Goal: Task Accomplishment & Management: Manage account settings

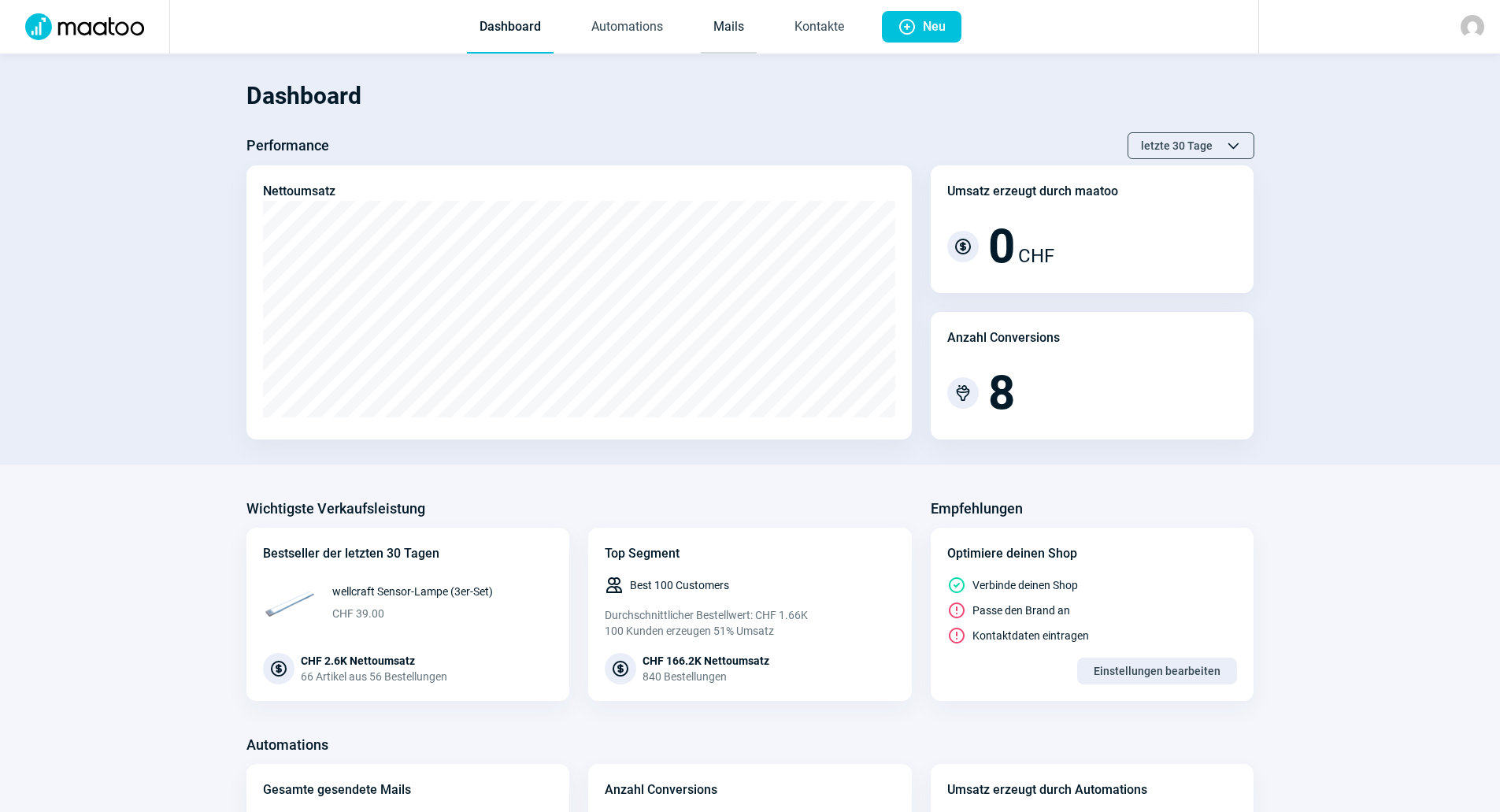
click at [739, 20] on link "Mails" at bounding box center [729, 27] width 56 height 52
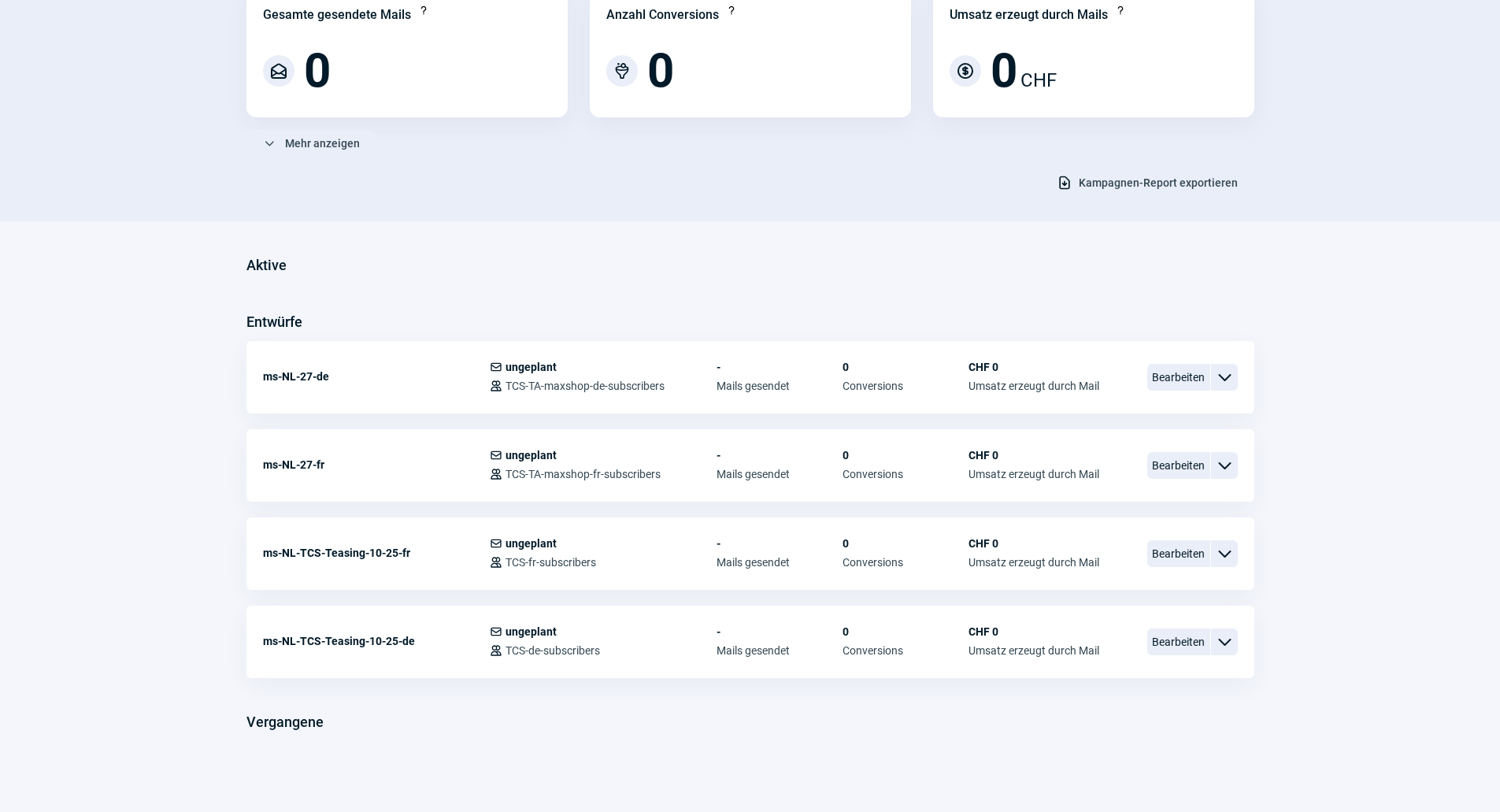
scroll to position [183, 0]
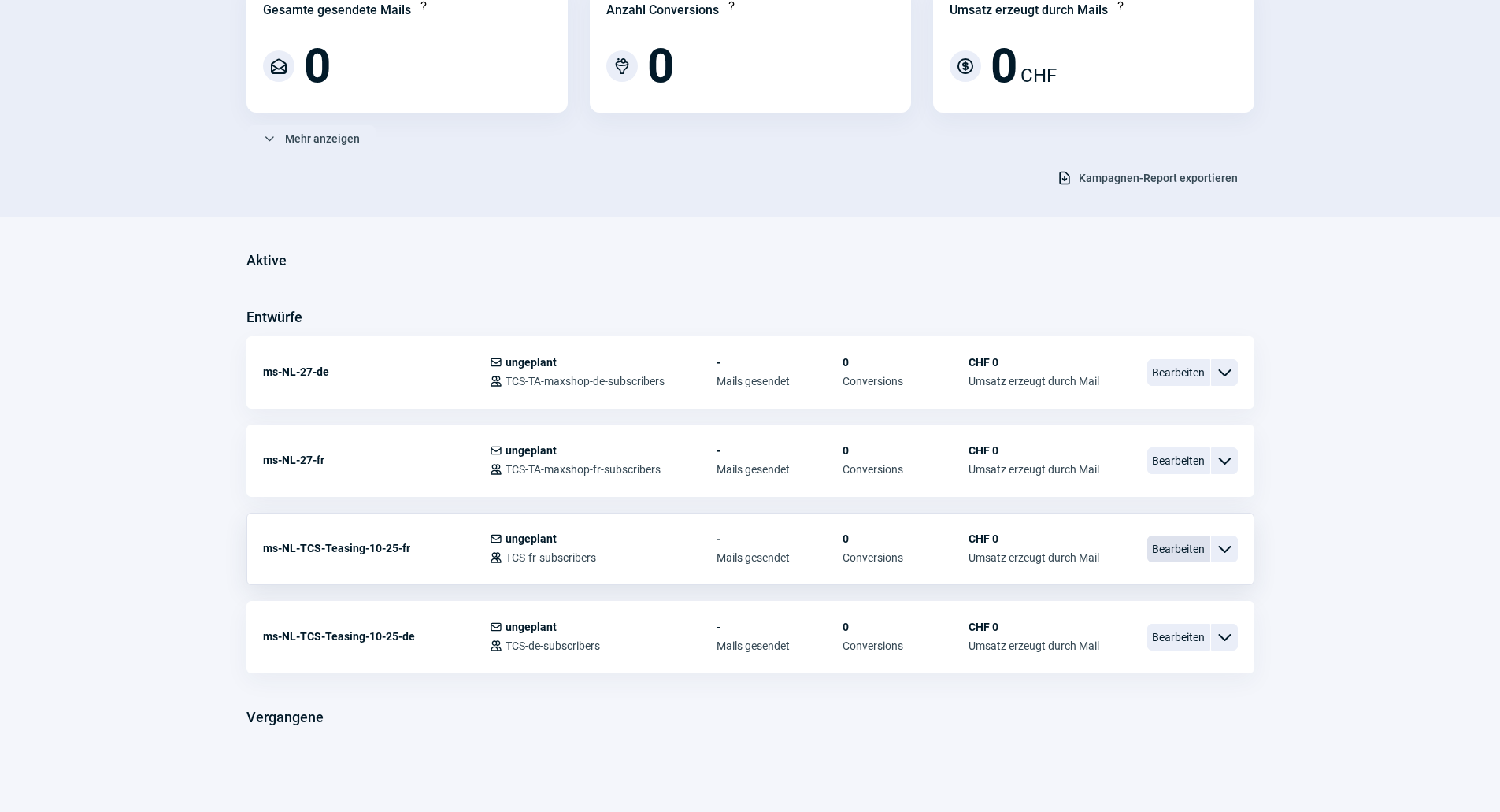
click at [1179, 549] on span "Bearbeiten" at bounding box center [1179, 548] width 63 height 26
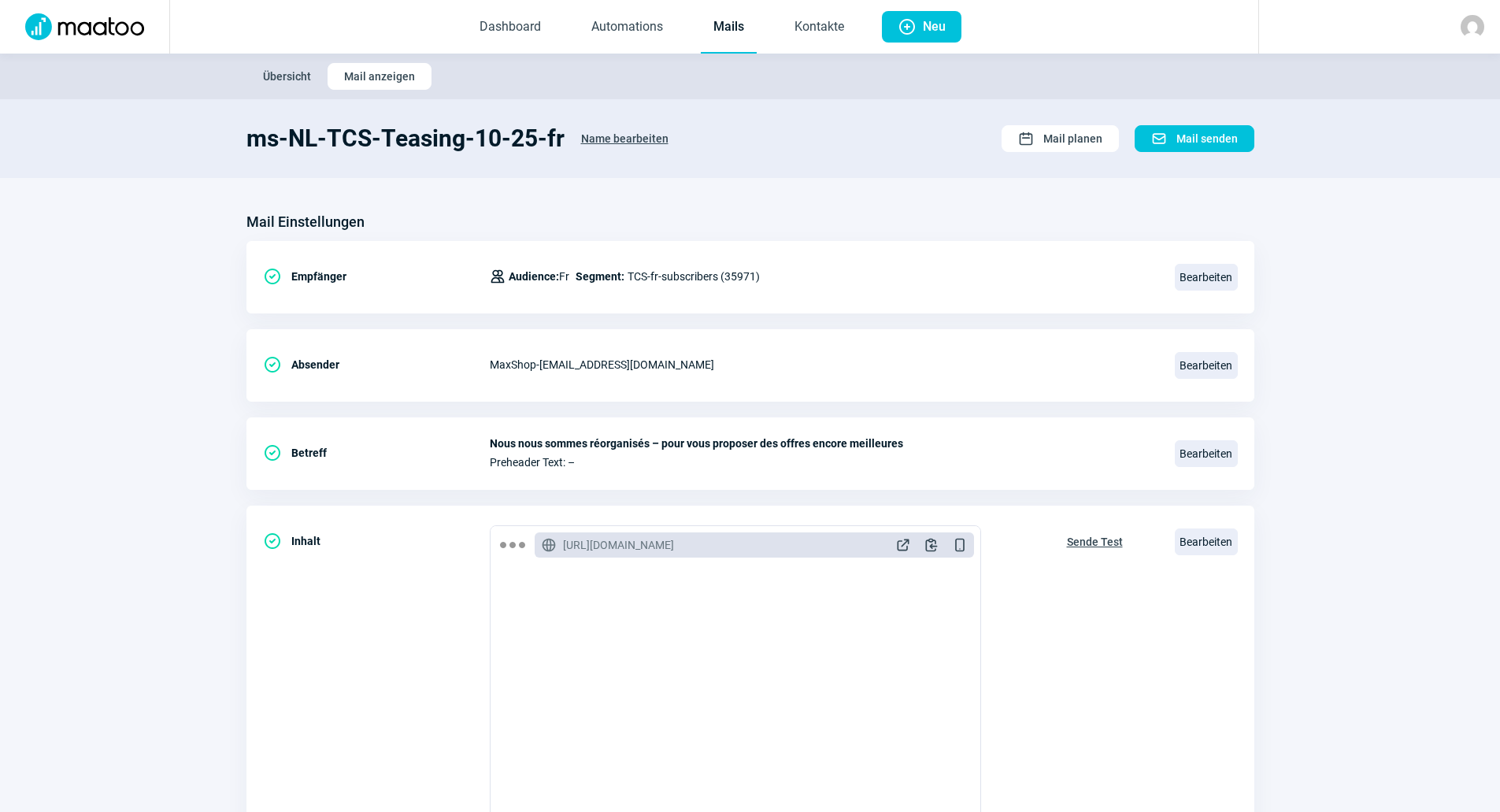
click at [737, 31] on link "Mails" at bounding box center [729, 27] width 56 height 52
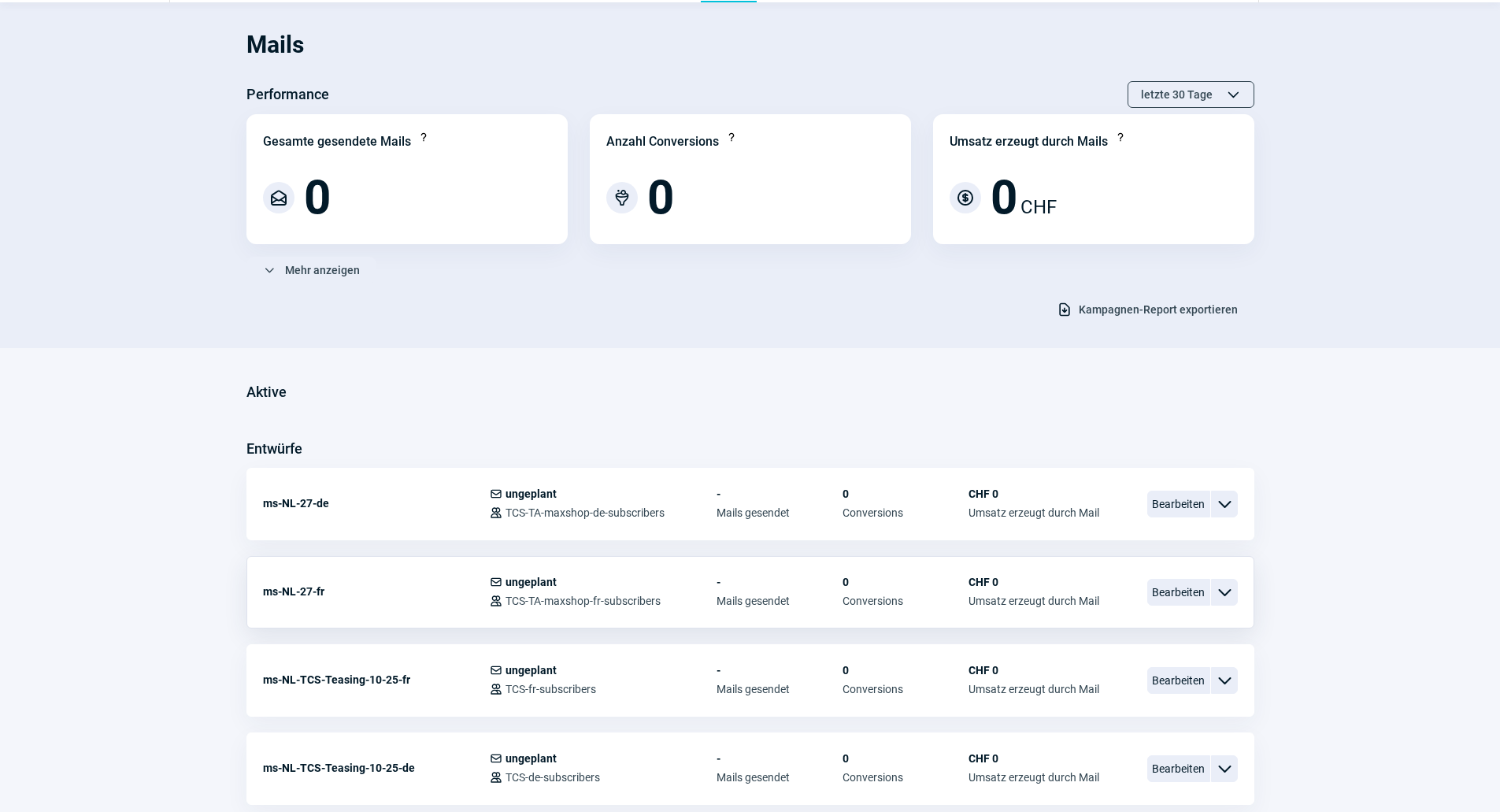
scroll to position [79, 0]
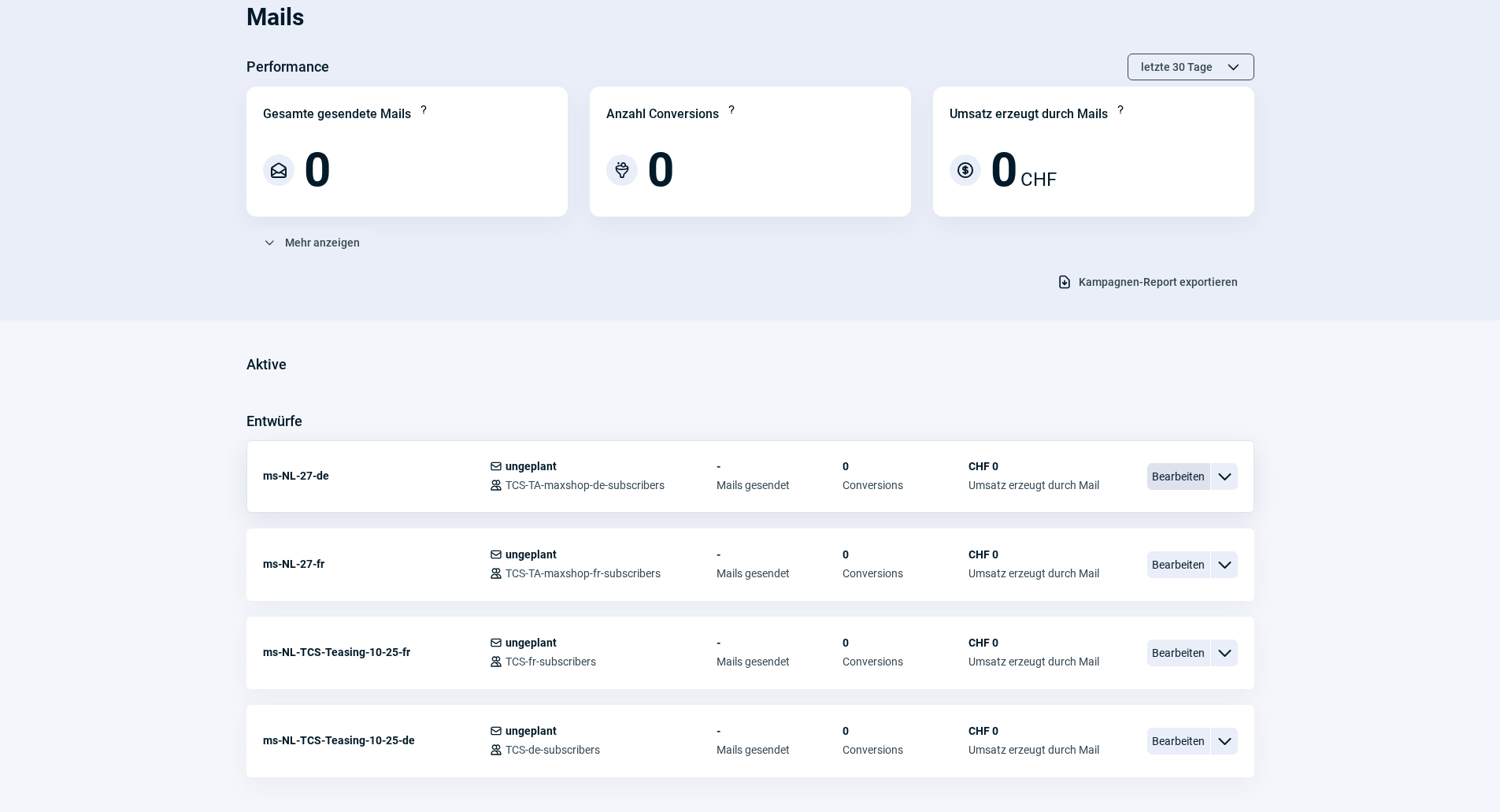
click at [1185, 478] on span "Bearbeiten" at bounding box center [1179, 475] width 63 height 26
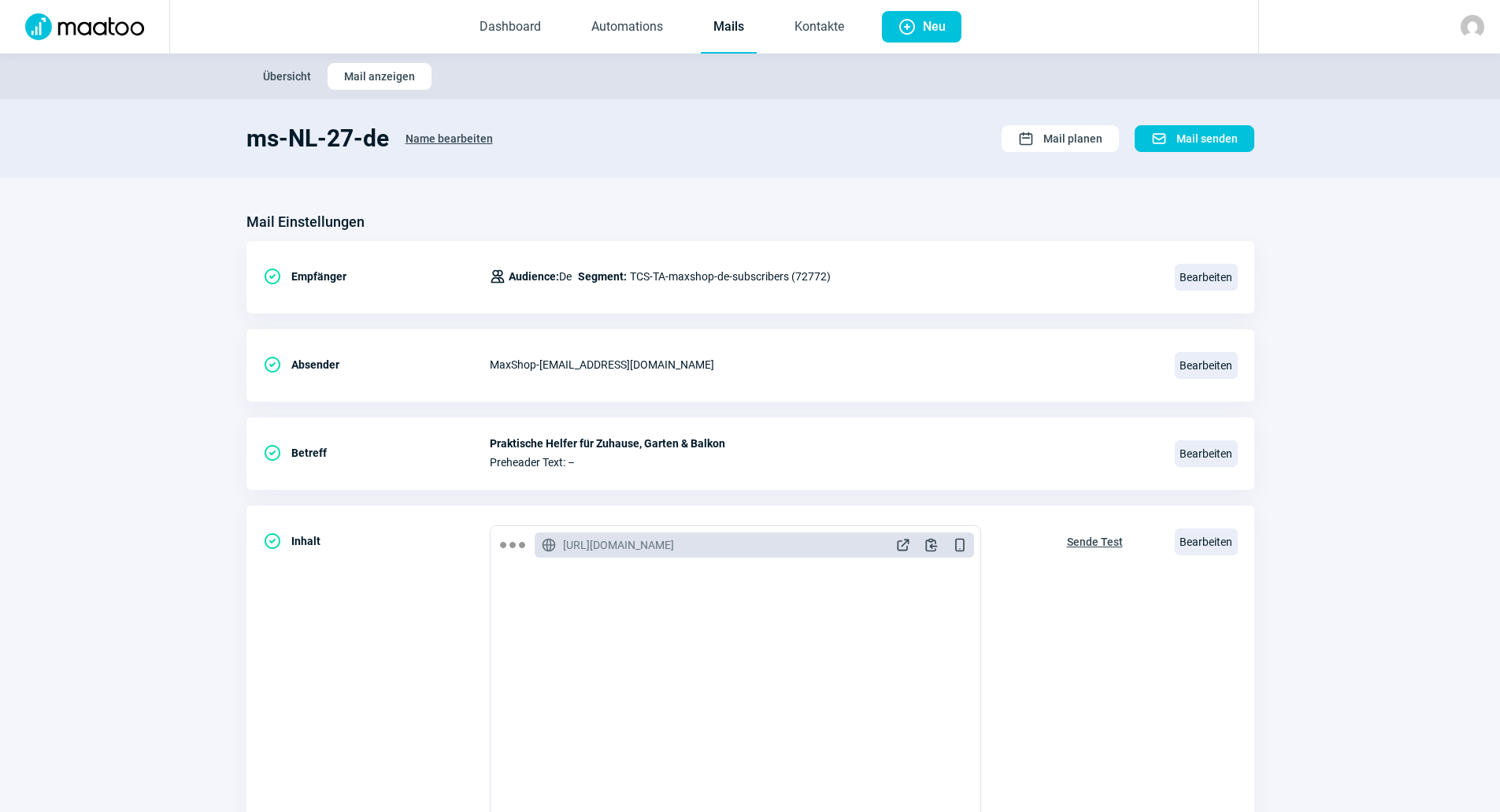
click at [701, 26] on link "Mails" at bounding box center [729, 27] width 56 height 52
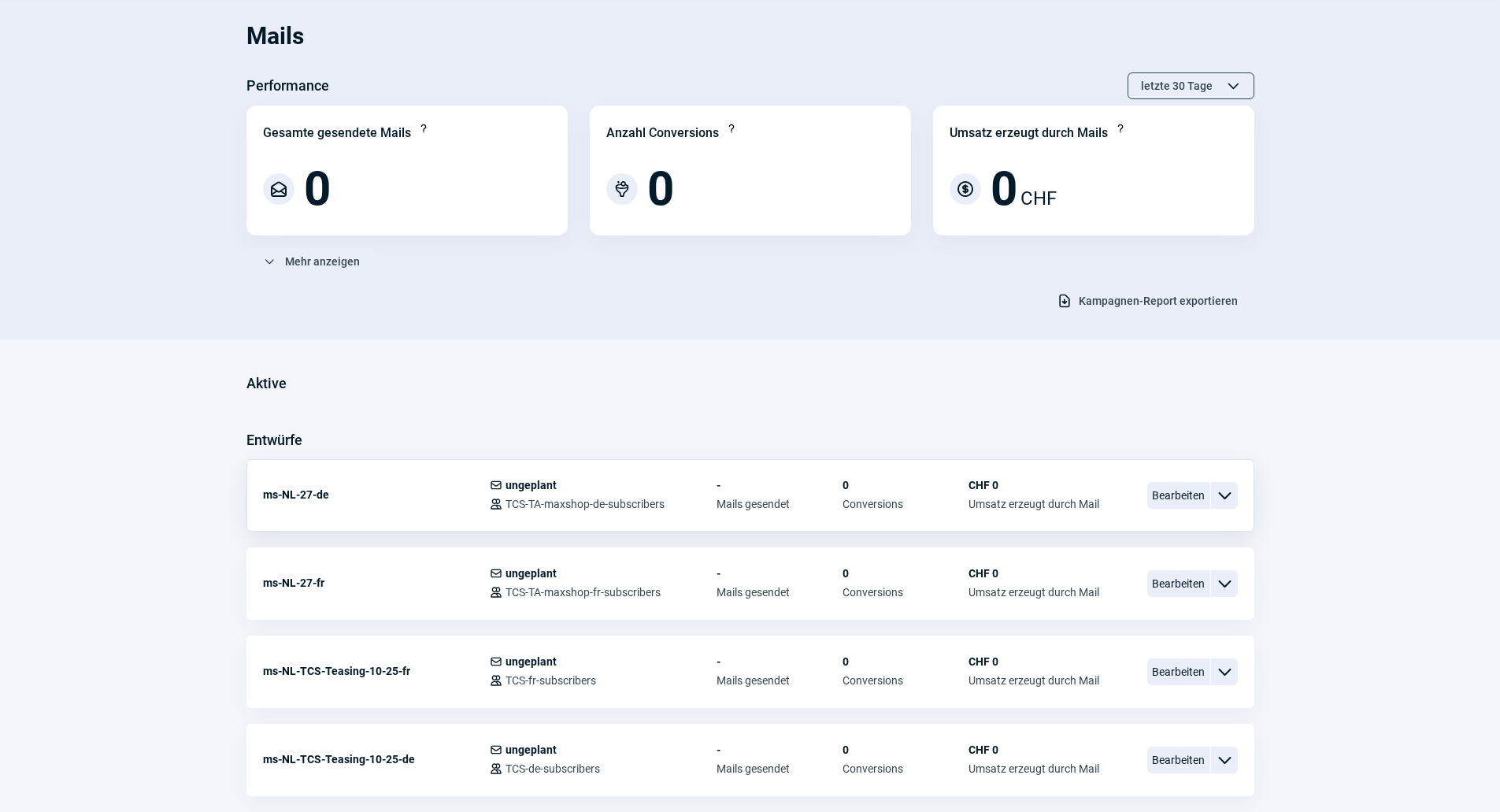
scroll to position [183, 0]
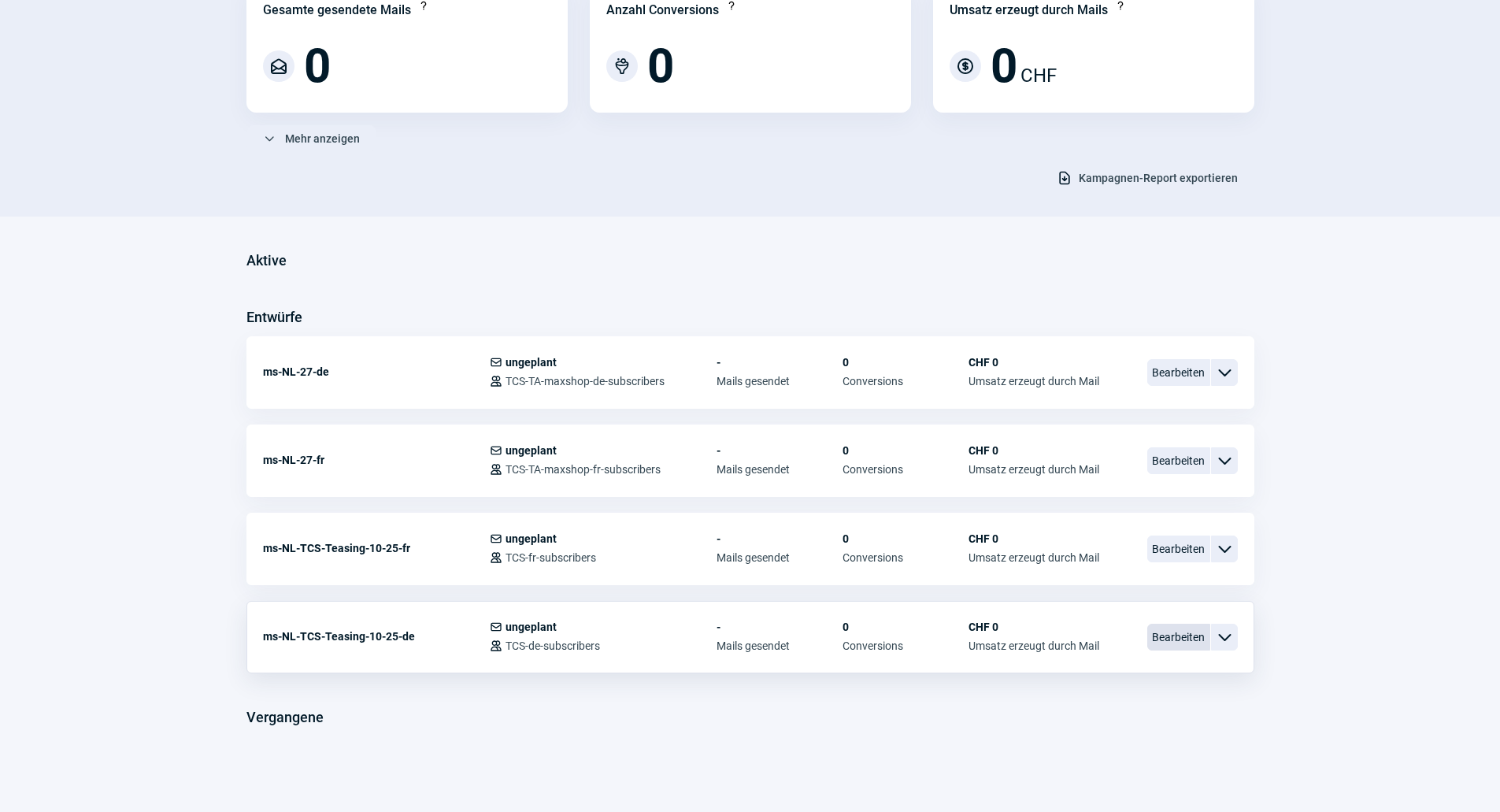
click at [1183, 635] on span "Bearbeiten" at bounding box center [1179, 636] width 63 height 26
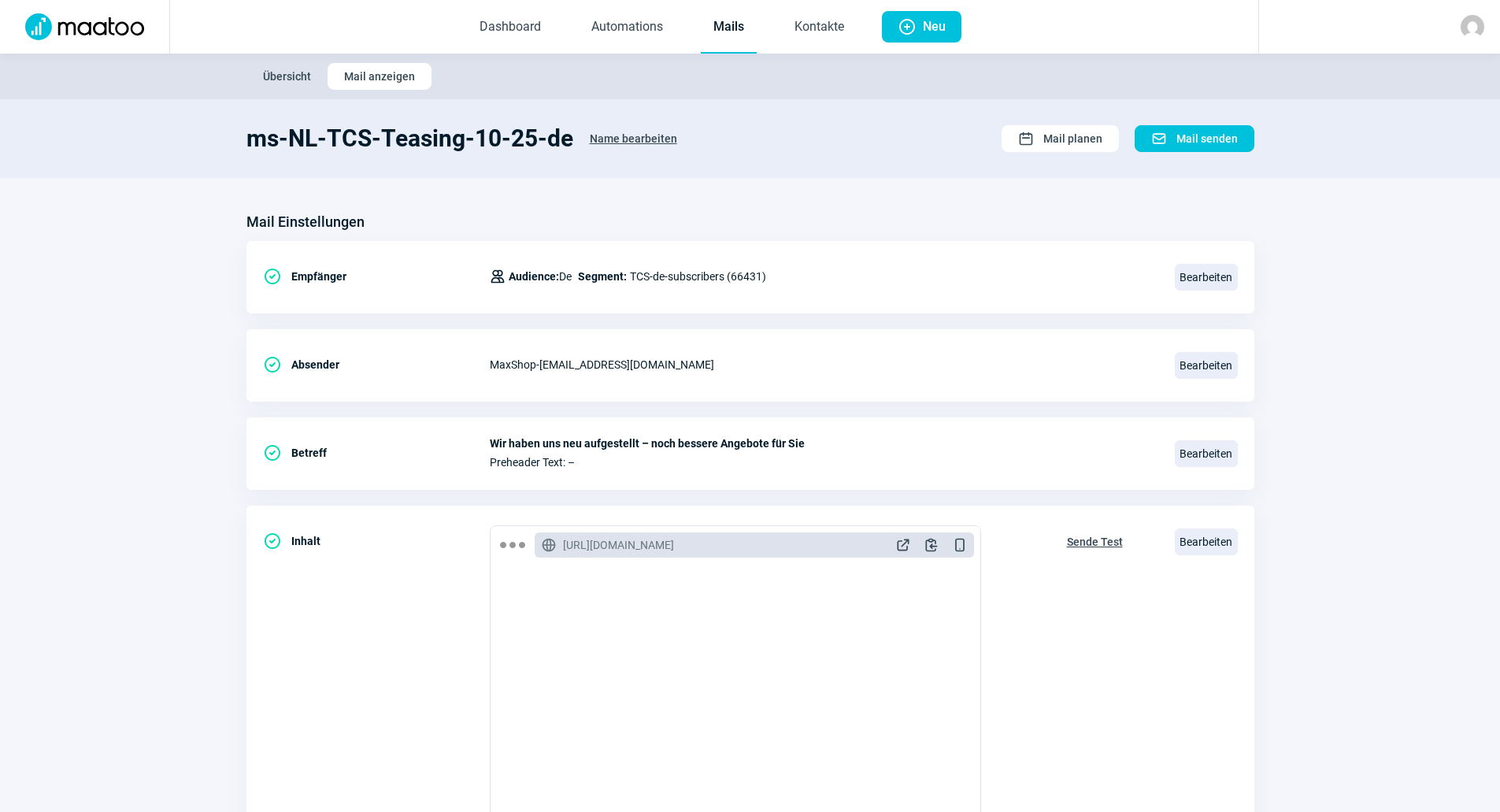
click at [726, 34] on link "Mails" at bounding box center [729, 27] width 56 height 52
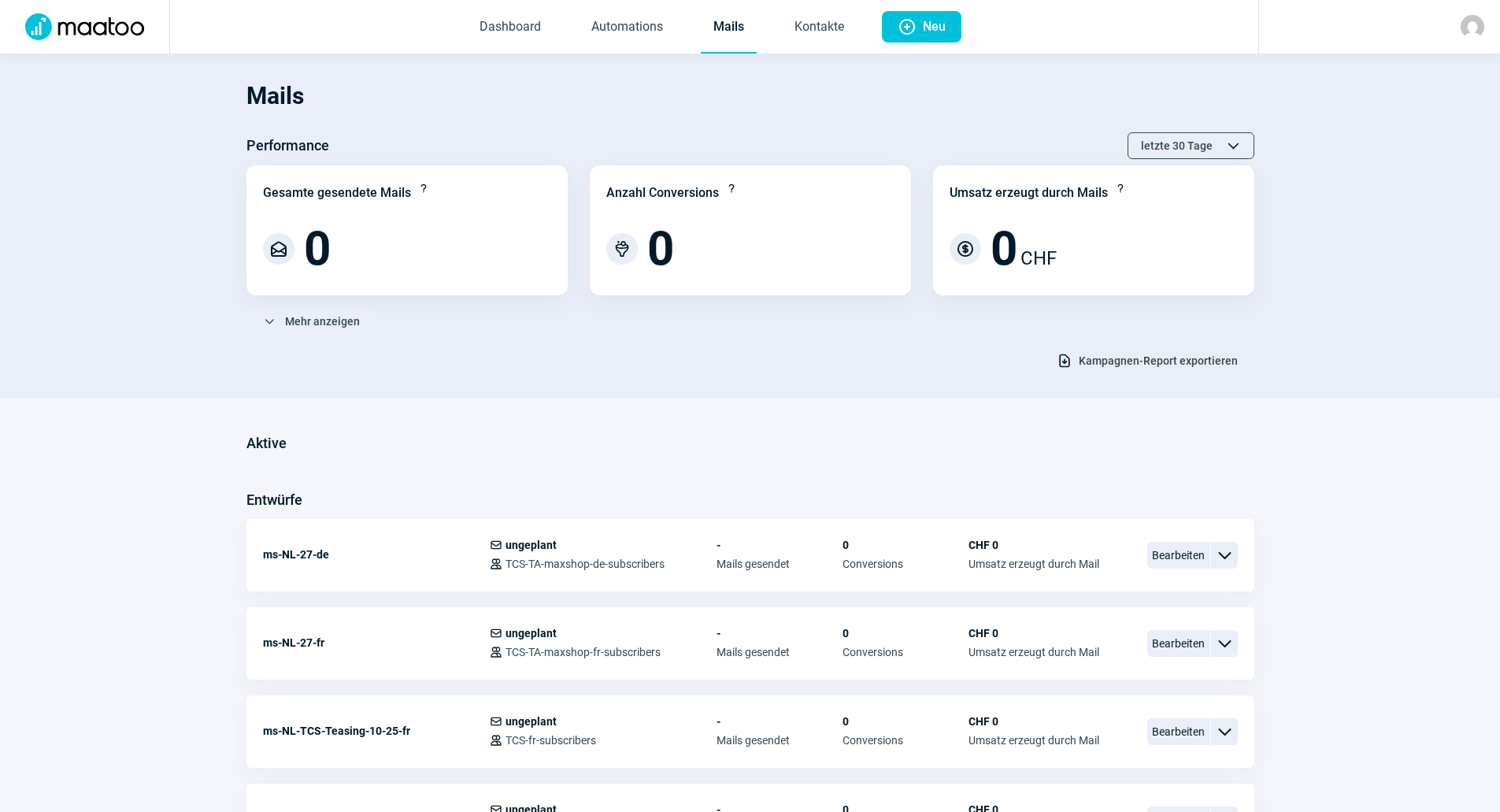
click at [656, 132] on div "Performance letzte 30 Tage ChevronUp icon ChevronDown icon" at bounding box center [750, 145] width 1008 height 26
